Goal: Complete application form: Complete application form

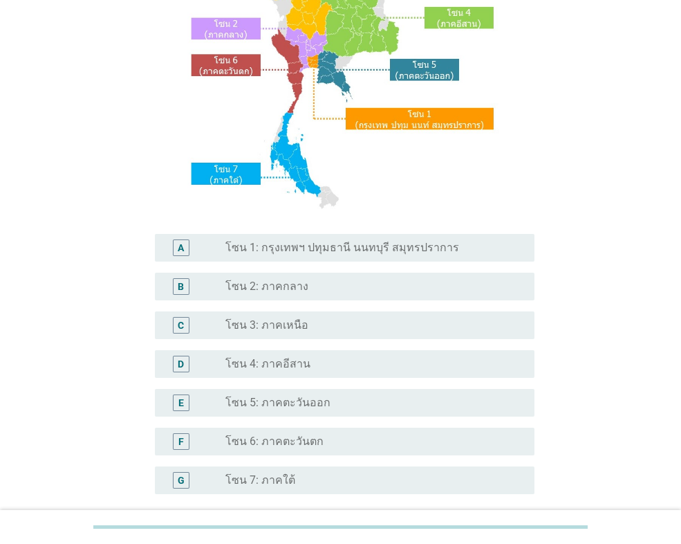
scroll to position [207, 0]
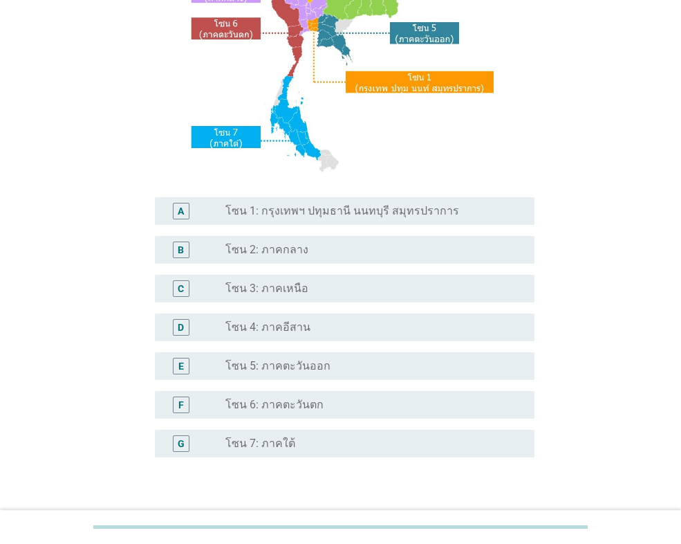
click at [308, 327] on div "radio_button_unchecked โซน 4: ภาคอีสาน" at bounding box center [368, 327] width 287 height 14
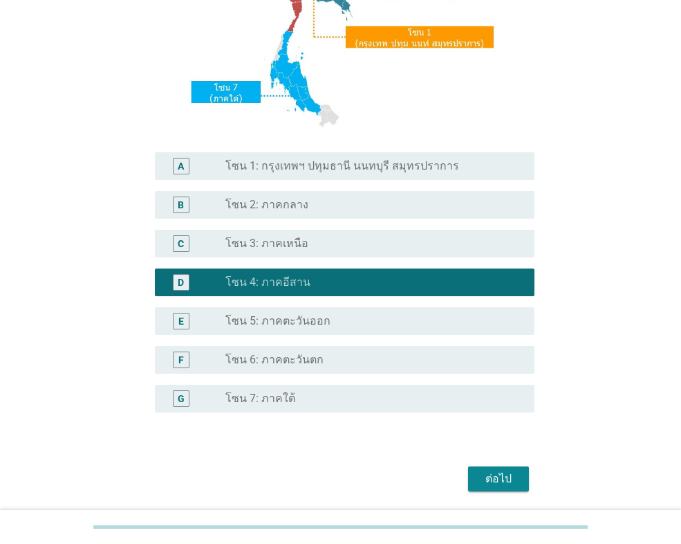
scroll to position [299, 0]
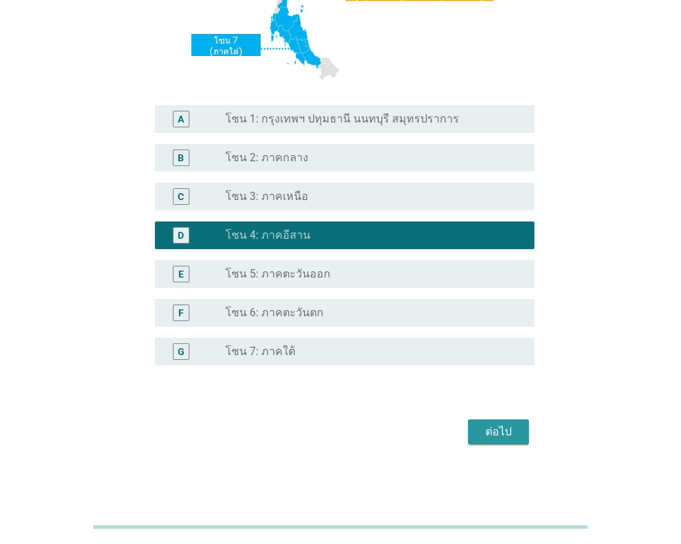
click at [509, 427] on div "ต่อไป" at bounding box center [498, 431] width 39 height 17
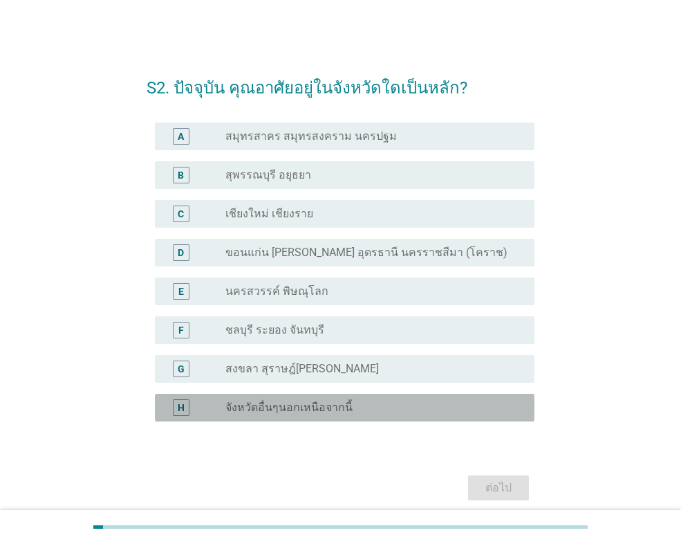
click at [331, 408] on label "จังหวัดอื่นๆนอกเหนือจากนี้" at bounding box center [288, 407] width 127 height 14
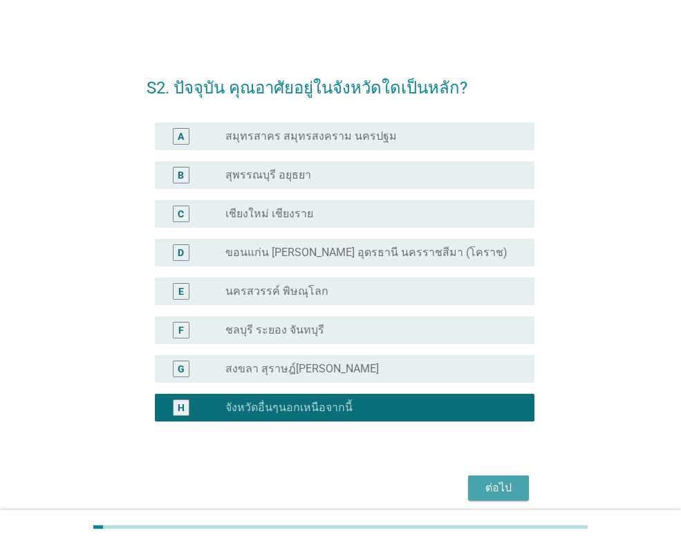
click at [496, 483] on div "ต่อไป" at bounding box center [498, 487] width 39 height 17
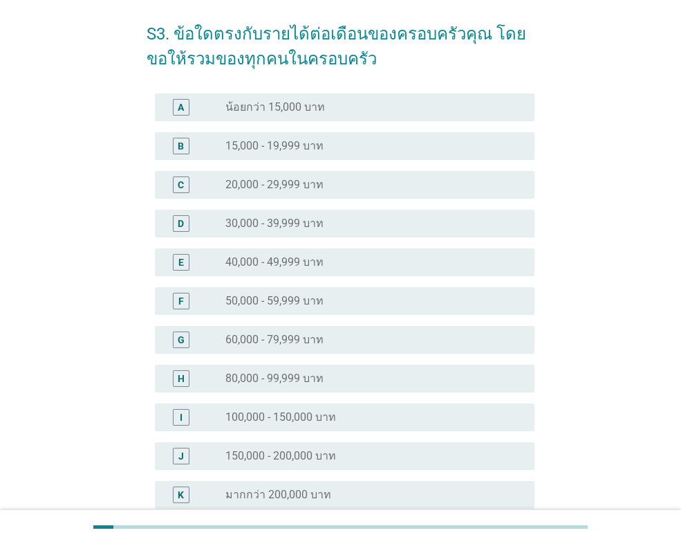
scroll to position [69, 0]
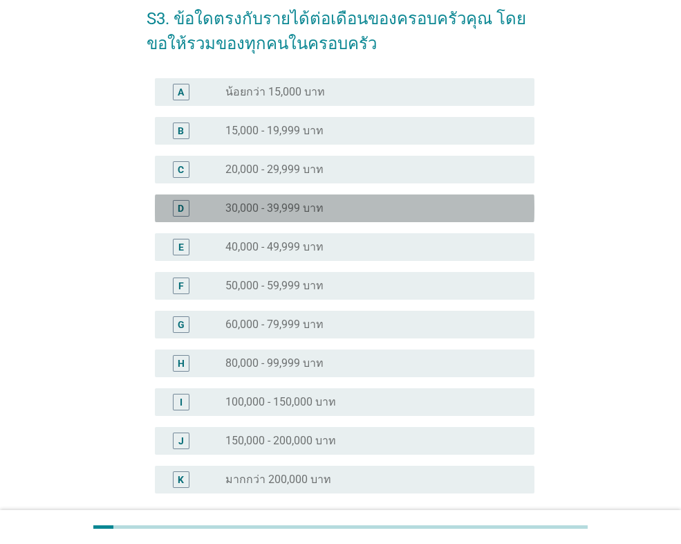
click at [313, 208] on label "30,000 - 39,999 บาท" at bounding box center [274, 208] width 98 height 14
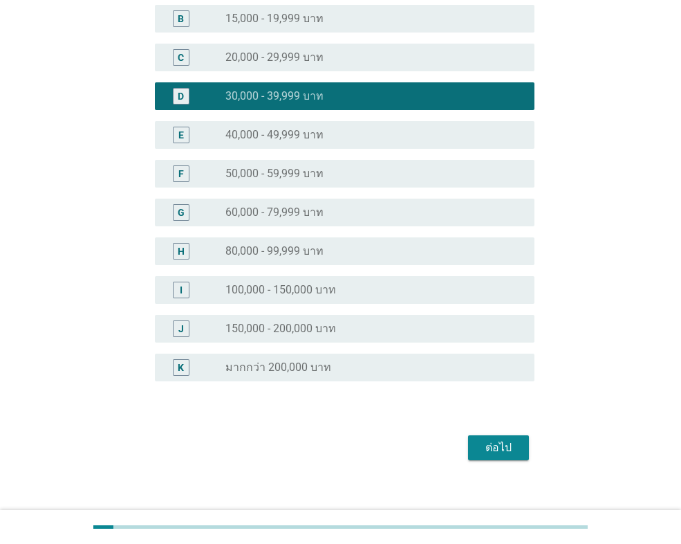
scroll to position [196, 0]
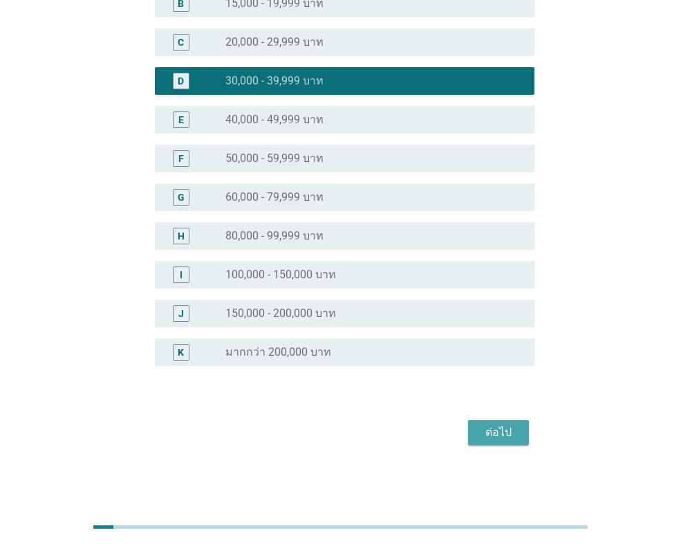
click at [494, 440] on div "ต่อไป" at bounding box center [498, 432] width 39 height 17
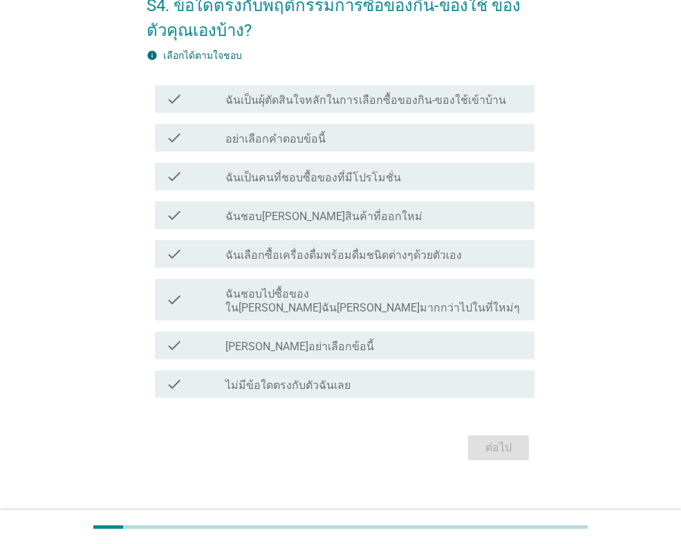
scroll to position [84, 0]
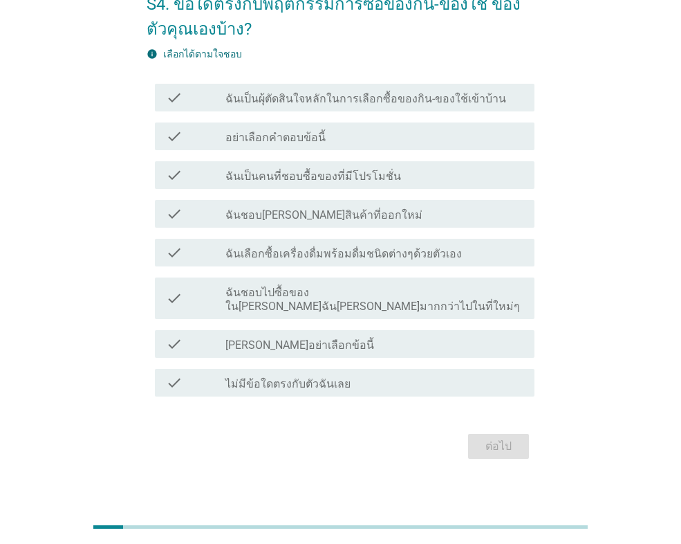
drag, startPoint x: 263, startPoint y: 373, endPoint x: 328, endPoint y: 373, distance: 65.7
click at [263, 377] on label "ไม่มีข้อใดตรงกับตัวฉันเลย" at bounding box center [287, 384] width 125 height 14
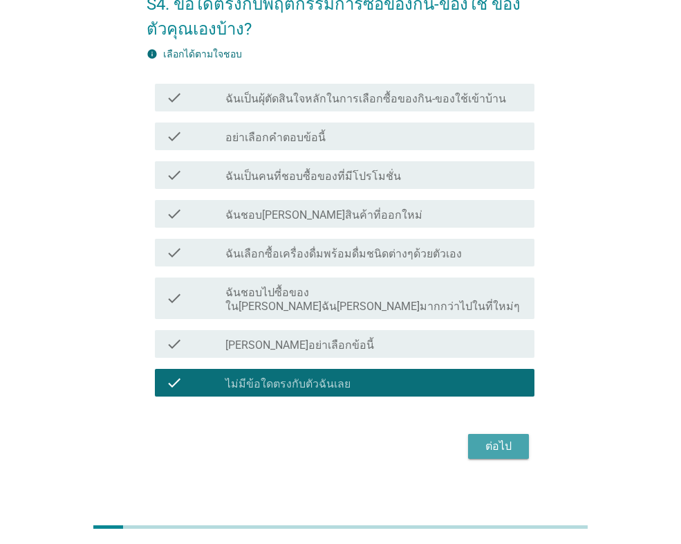
click at [492, 438] on div "ต่อไป" at bounding box center [498, 446] width 39 height 17
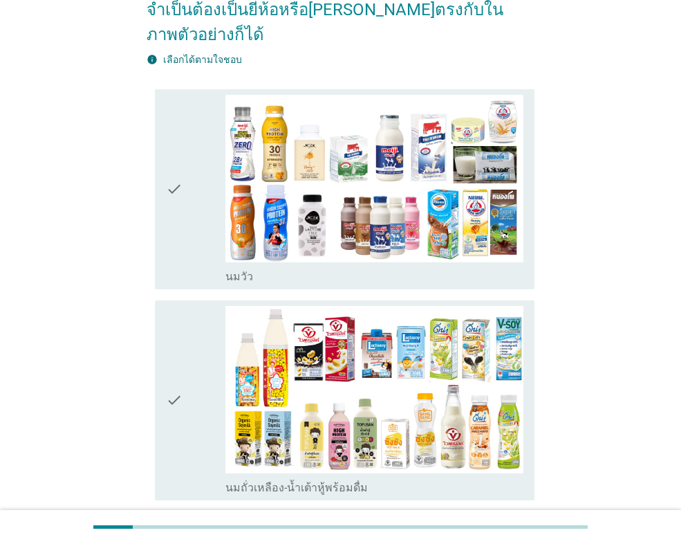
scroll to position [207, 0]
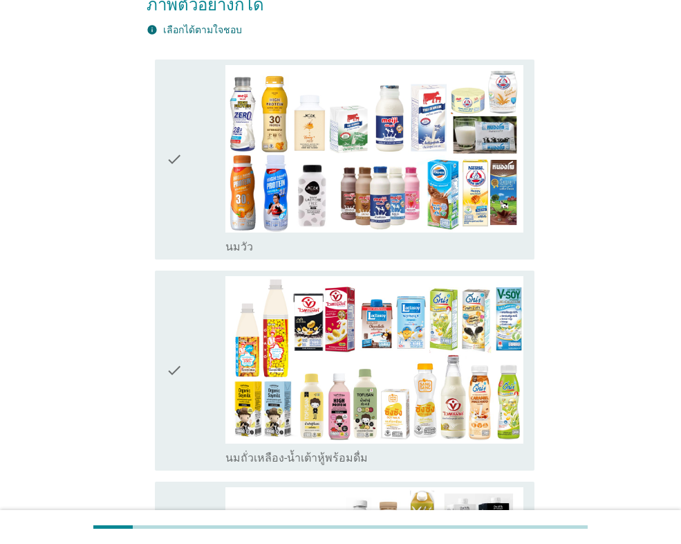
click at [178, 138] on icon "check" at bounding box center [174, 159] width 17 height 189
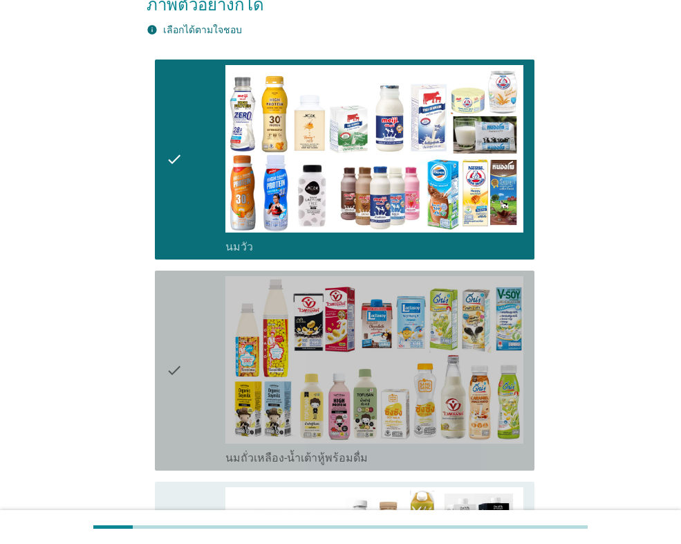
click at [185, 347] on div "check" at bounding box center [195, 370] width 59 height 189
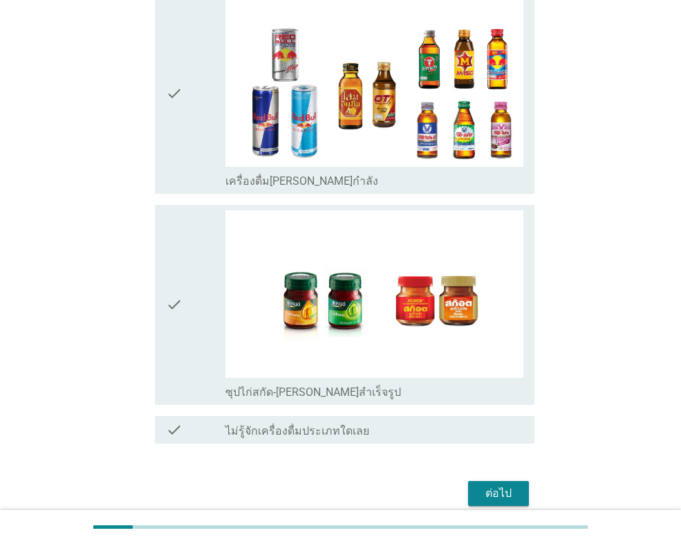
scroll to position [2841, 0]
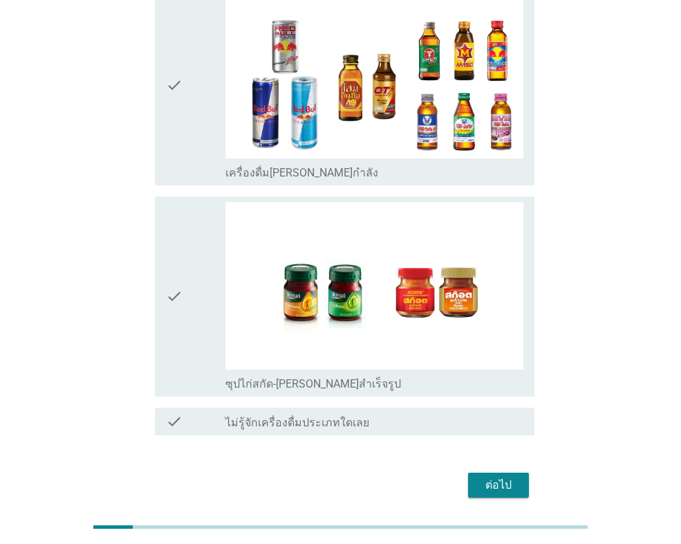
drag, startPoint x: 507, startPoint y: 434, endPoint x: 511, endPoint y: 447, distance: 13.1
click at [506, 476] on div "ต่อไป" at bounding box center [498, 484] width 39 height 17
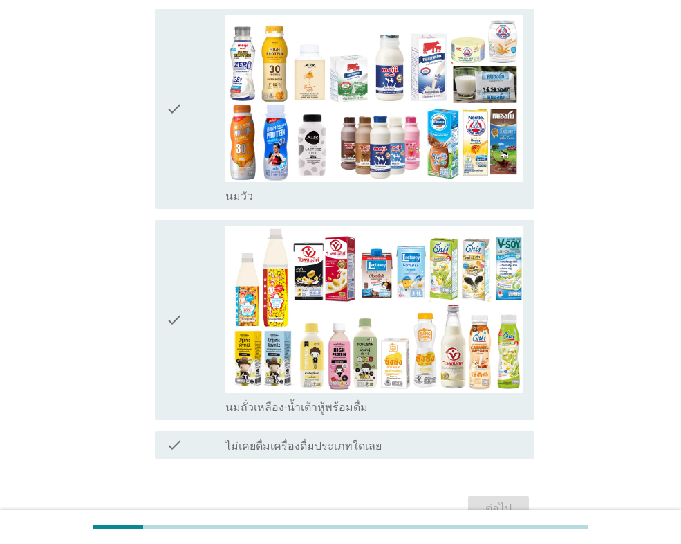
scroll to position [207, 0]
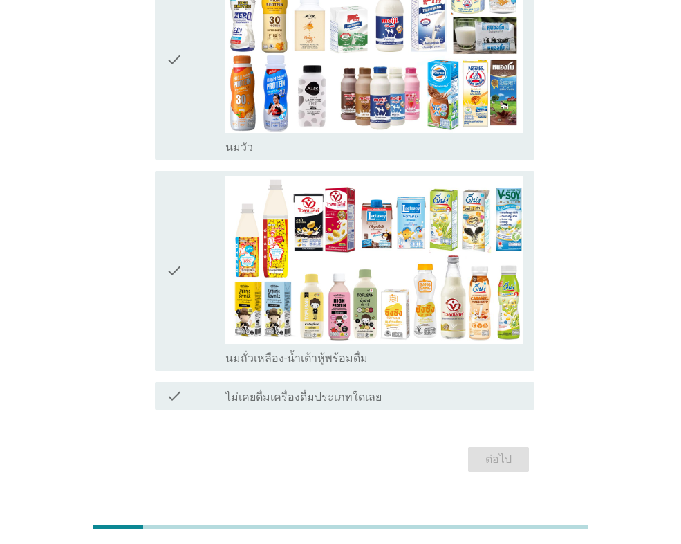
click at [168, 32] on icon "check" at bounding box center [174, 59] width 17 height 189
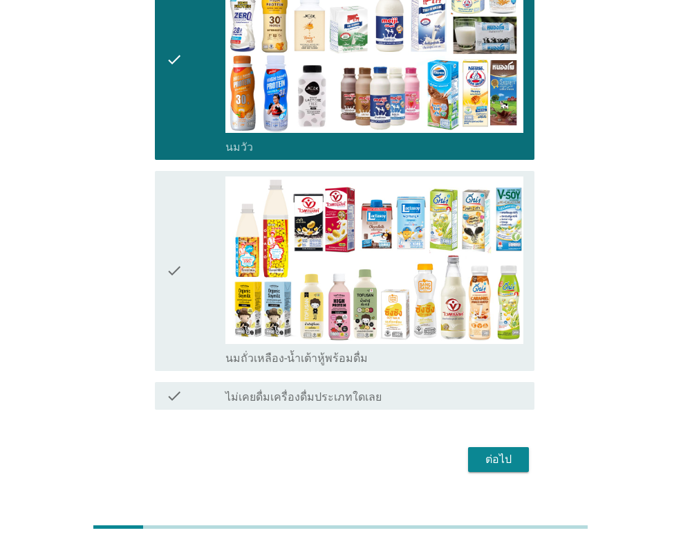
click at [180, 256] on icon "check" at bounding box center [174, 270] width 17 height 189
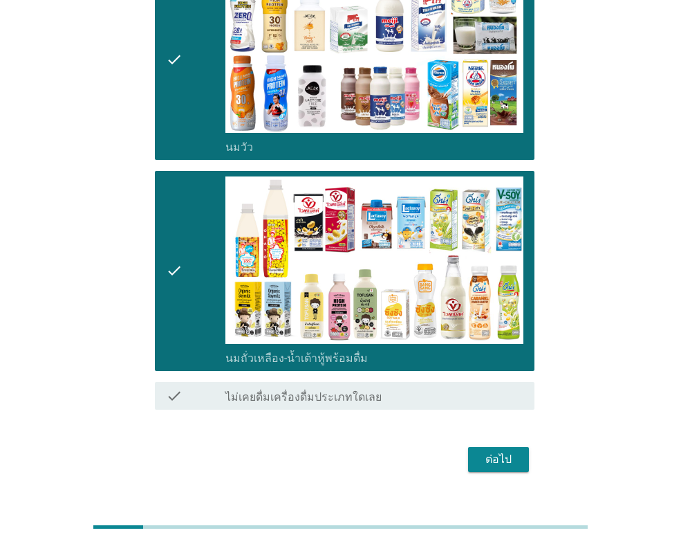
click at [500, 451] on div "ต่อไป" at bounding box center [498, 459] width 39 height 17
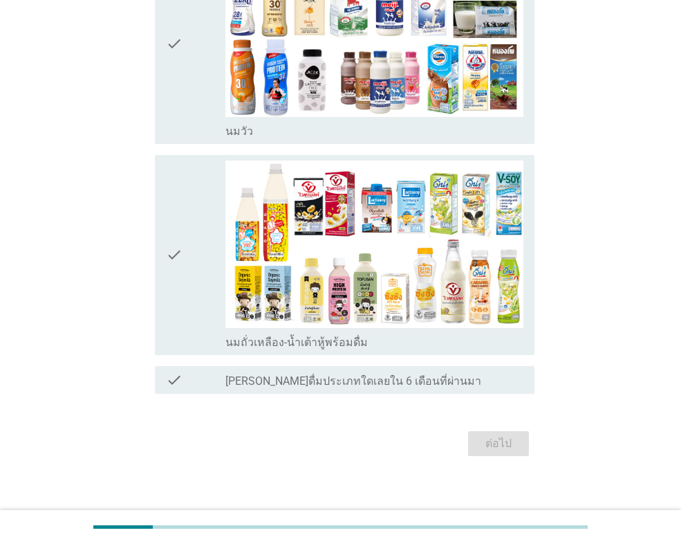
scroll to position [234, 0]
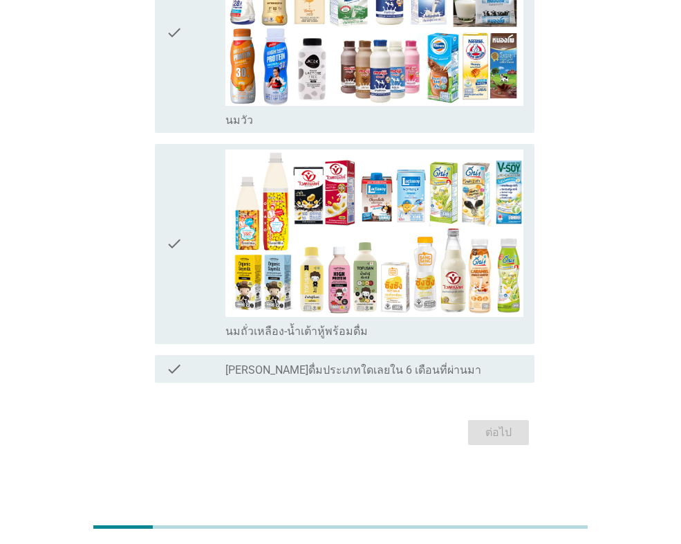
click at [164, 32] on div "check check_box_outline_blank [PERSON_NAME]" at bounding box center [345, 33] width 380 height 200
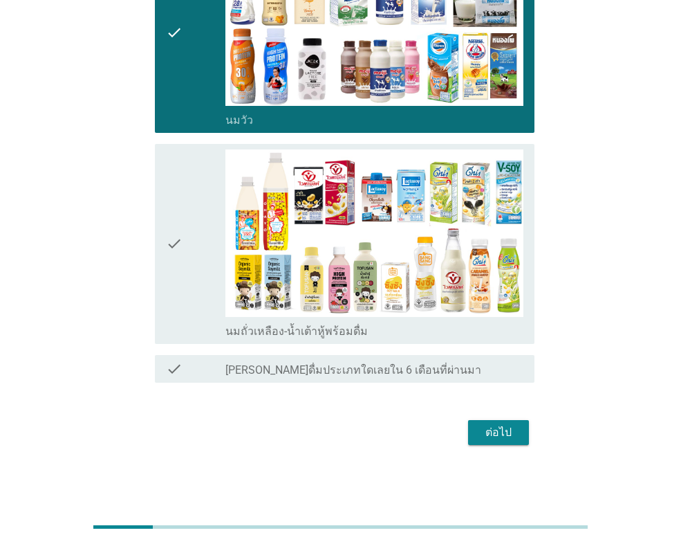
click at [173, 241] on icon "check" at bounding box center [174, 243] width 17 height 189
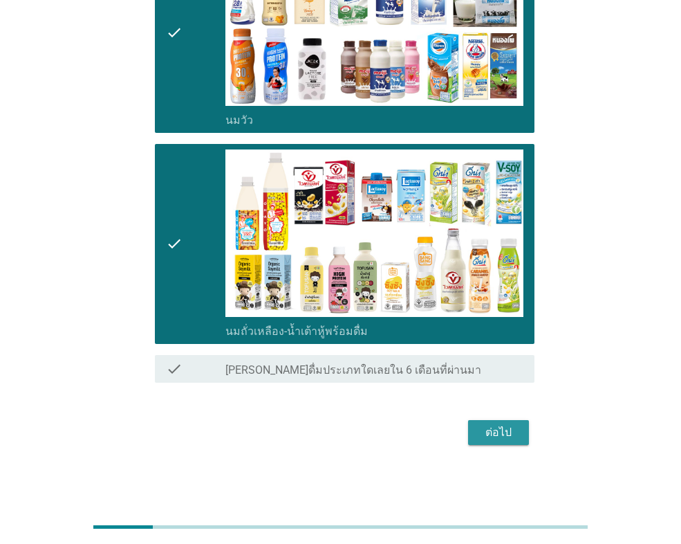
click at [492, 436] on div "ต่อไป" at bounding box center [498, 432] width 39 height 17
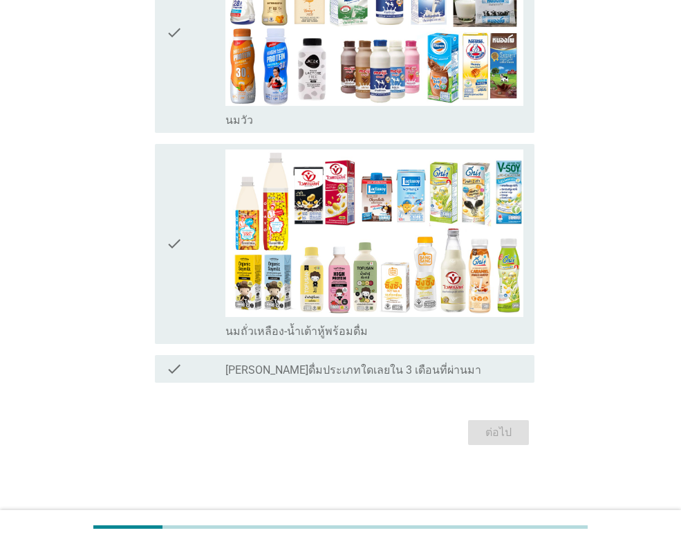
scroll to position [0, 0]
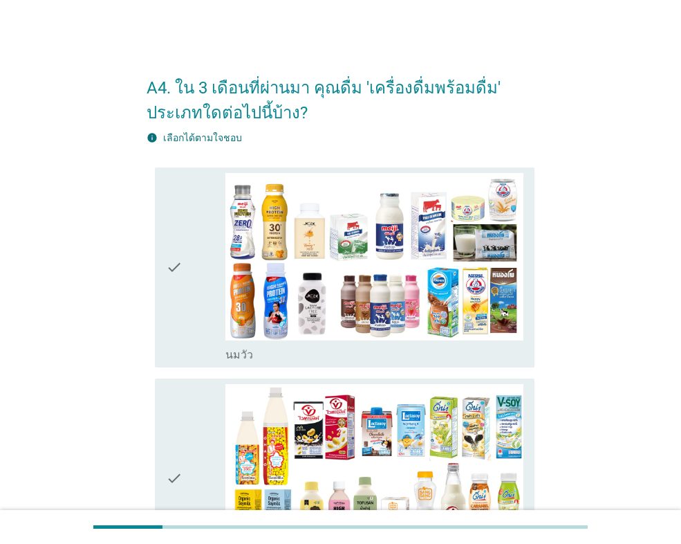
click at [172, 265] on icon "check" at bounding box center [174, 267] width 17 height 189
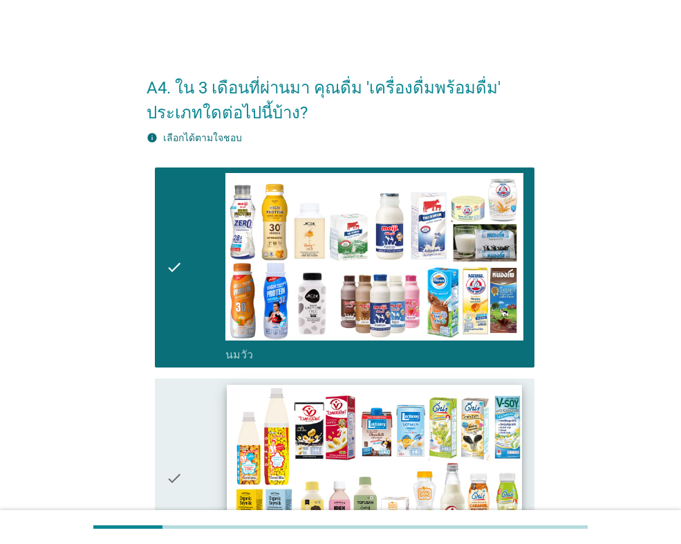
drag, startPoint x: 171, startPoint y: 474, endPoint x: 308, endPoint y: 438, distance: 141.4
click at [172, 474] on icon "check" at bounding box center [174, 478] width 17 height 189
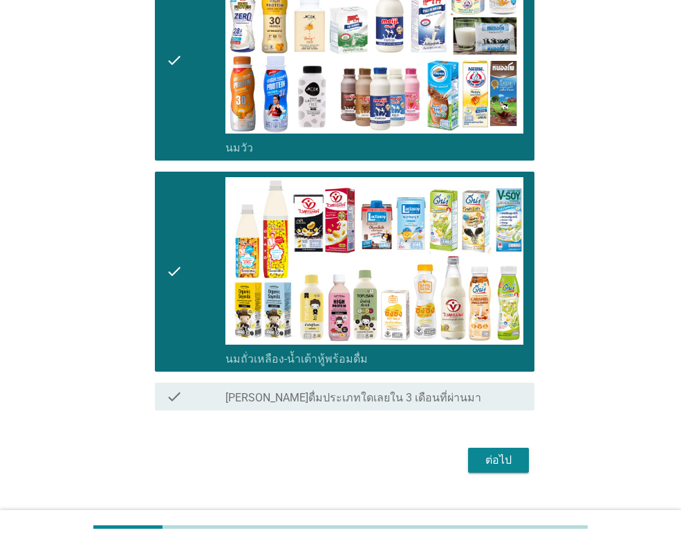
scroll to position [207, 0]
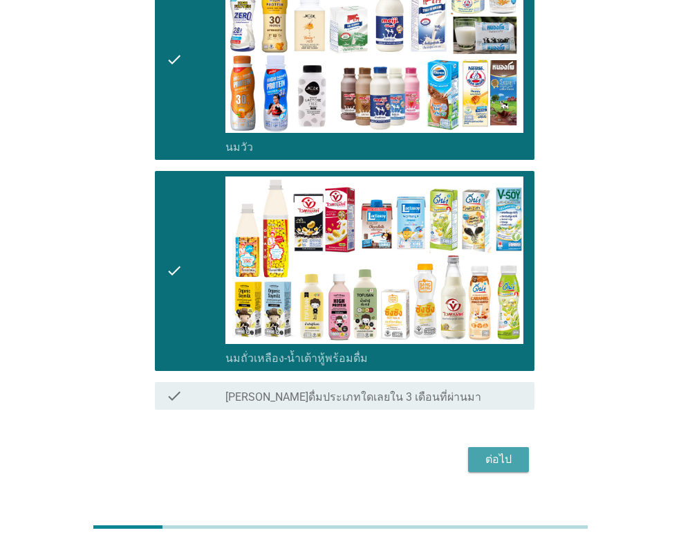
click at [510, 454] on div "ต่อไป" at bounding box center [498, 459] width 39 height 17
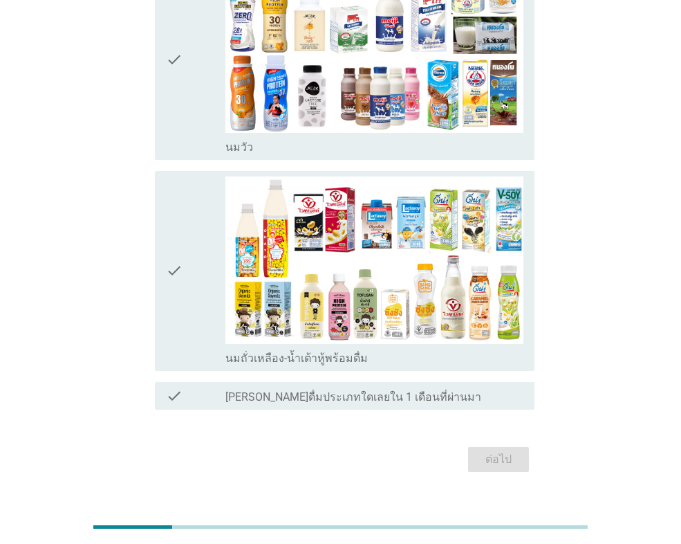
click at [176, 61] on icon "check" at bounding box center [174, 59] width 17 height 189
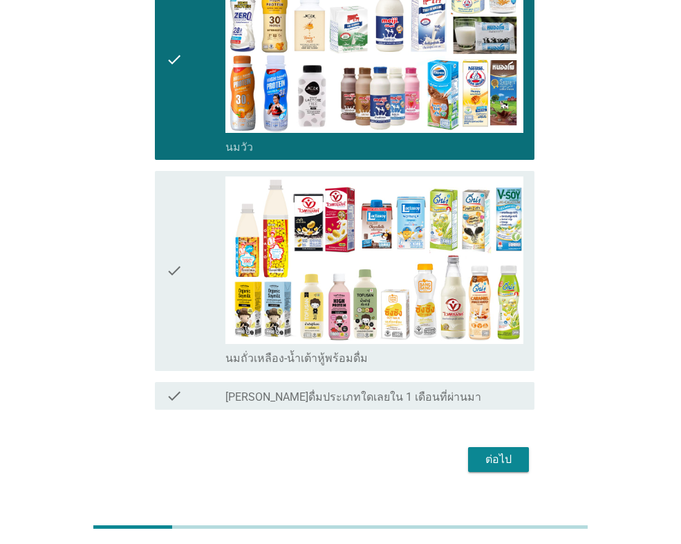
click at [178, 270] on icon "check" at bounding box center [174, 270] width 17 height 189
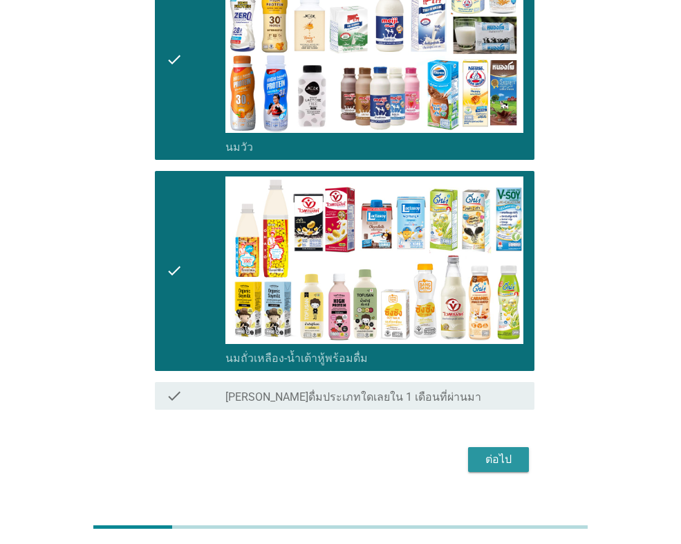
click at [490, 456] on div "ต่อไป" at bounding box center [498, 459] width 39 height 17
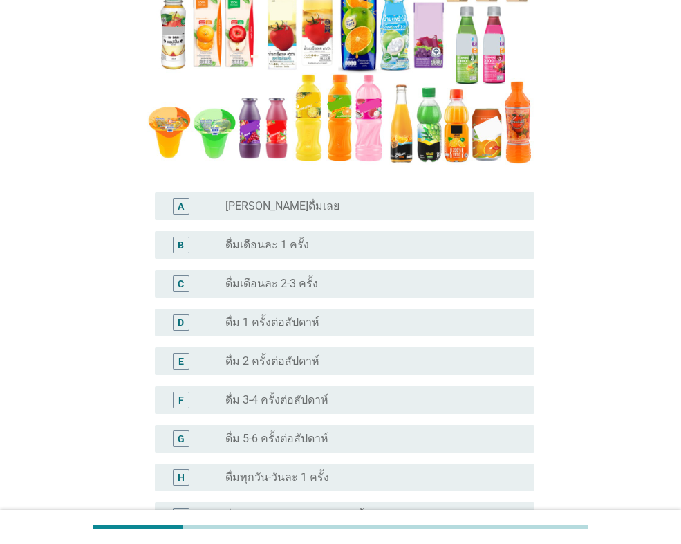
scroll to position [277, 0]
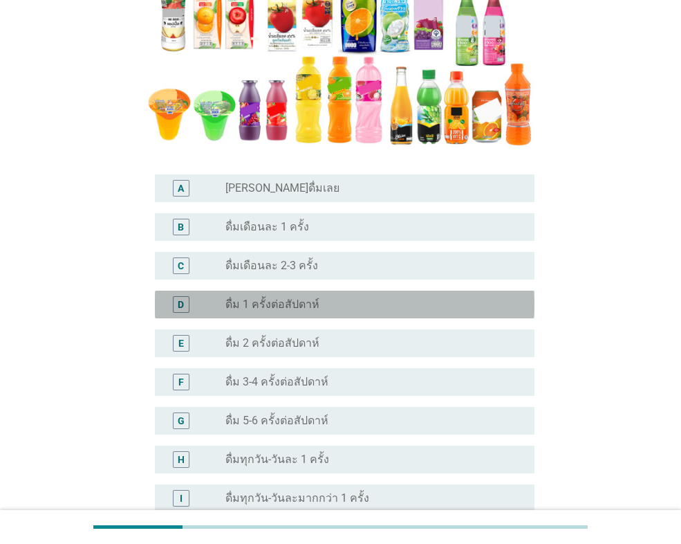
drag, startPoint x: 299, startPoint y: 299, endPoint x: 414, endPoint y: 309, distance: 115.2
click at [299, 300] on label "ดื่ม 1 ครั้งต่อสัปดาห์" at bounding box center [272, 304] width 94 height 14
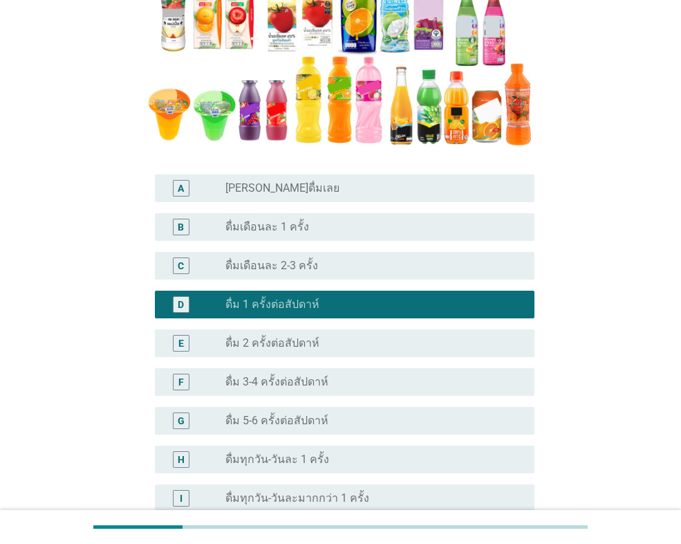
click at [283, 261] on label "ดื่มเดือนละ 2-3 ครั้ง" at bounding box center [271, 266] width 93 height 14
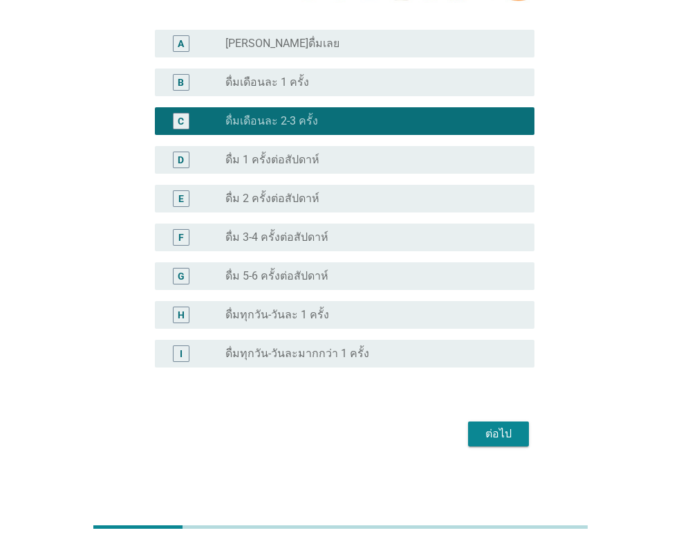
scroll to position [422, 0]
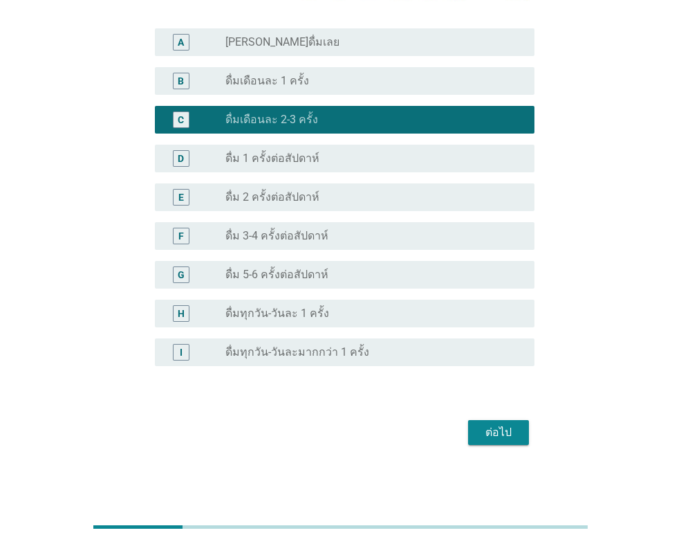
click at [319, 74] on div "radio_button_unchecked ดื่มเดือนละ 1 ครั้ง" at bounding box center [368, 81] width 287 height 14
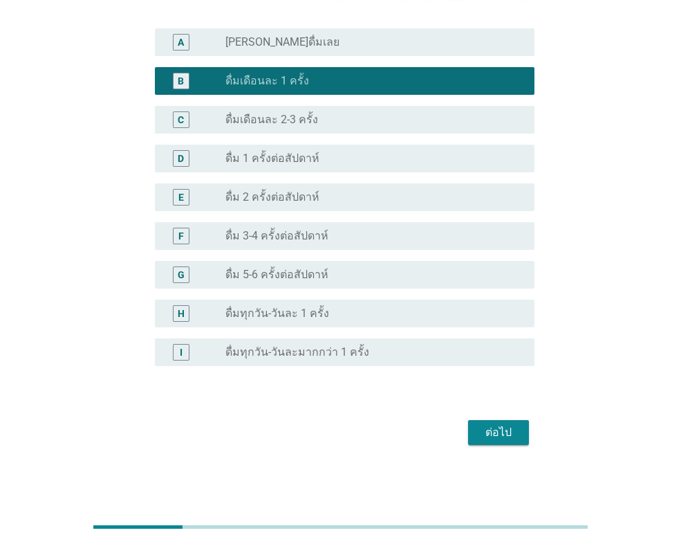
click at [502, 429] on div "ต่อไป" at bounding box center [498, 432] width 39 height 17
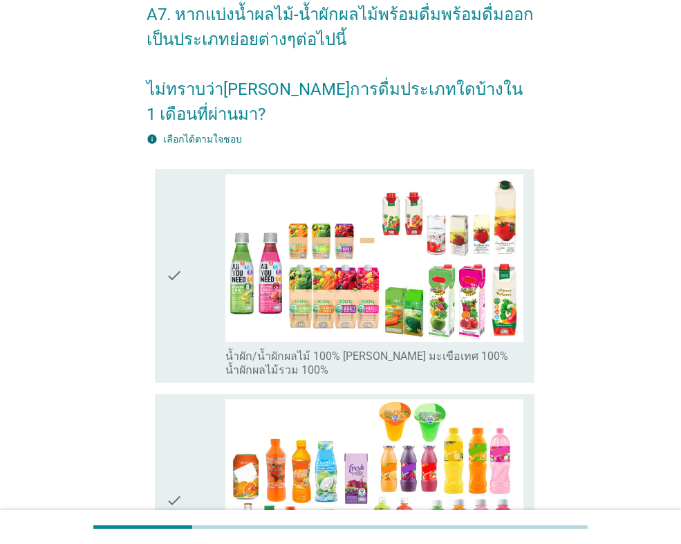
scroll to position [69, 0]
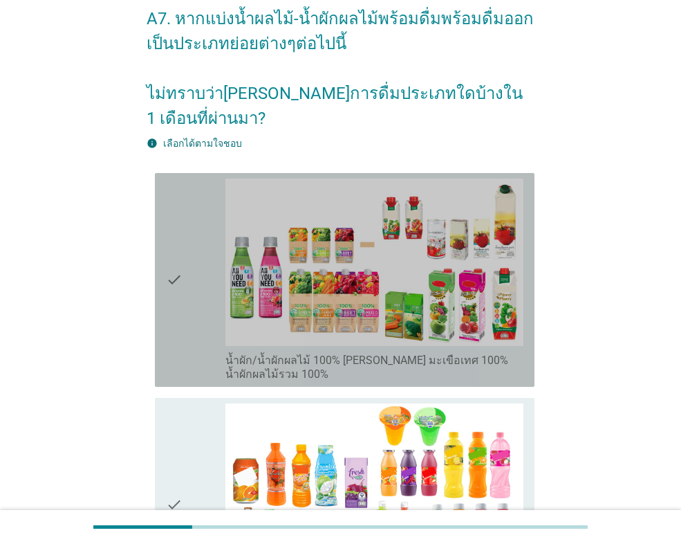
click at [179, 258] on icon "check" at bounding box center [174, 279] width 17 height 203
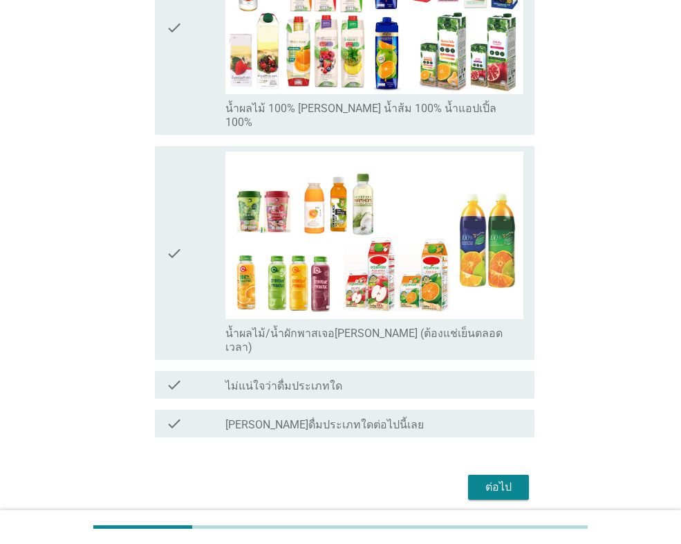
scroll to position [773, 0]
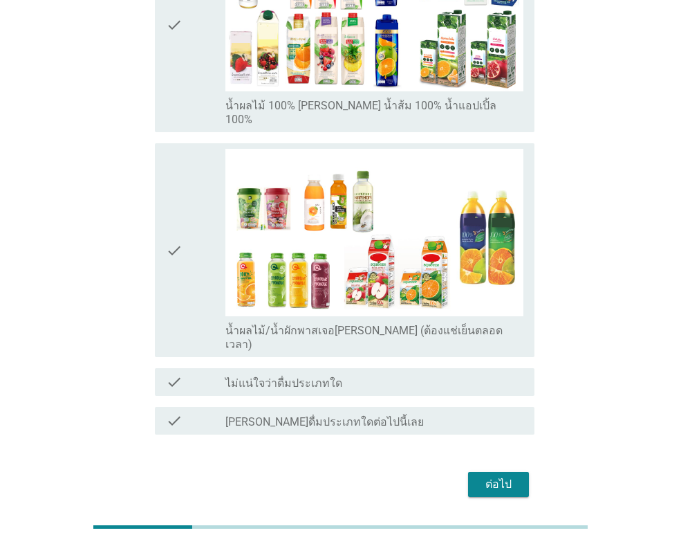
click at [505, 476] on div "ต่อไป" at bounding box center [498, 484] width 39 height 17
